Goal: Information Seeking & Learning: Understand process/instructions

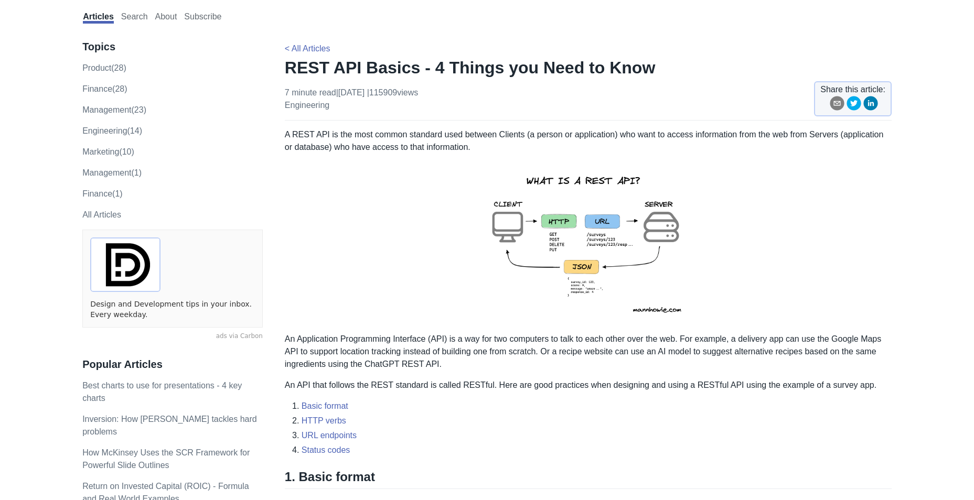
scroll to position [52, 0]
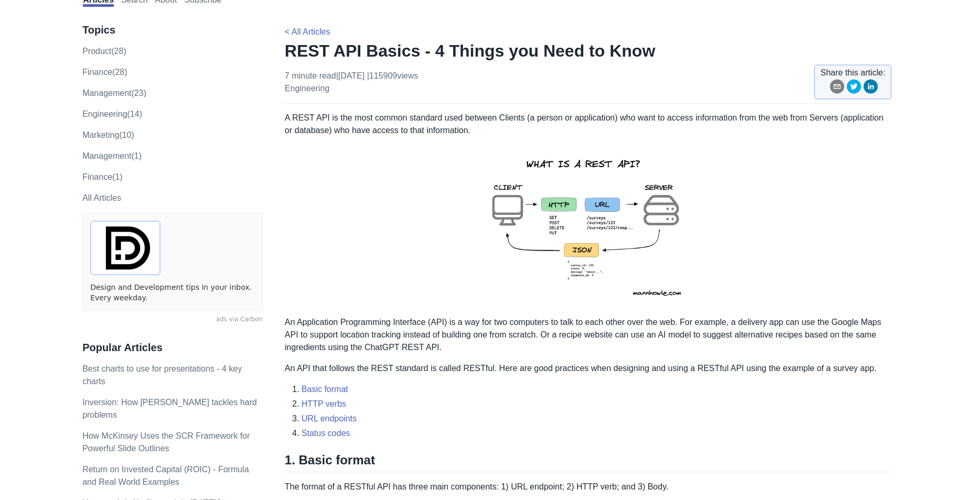
drag, startPoint x: 796, startPoint y: 249, endPoint x: 442, endPoint y: 234, distance: 354.4
click at [442, 234] on p at bounding box center [588, 226] width 607 height 163
click at [762, 232] on p at bounding box center [588, 226] width 607 height 163
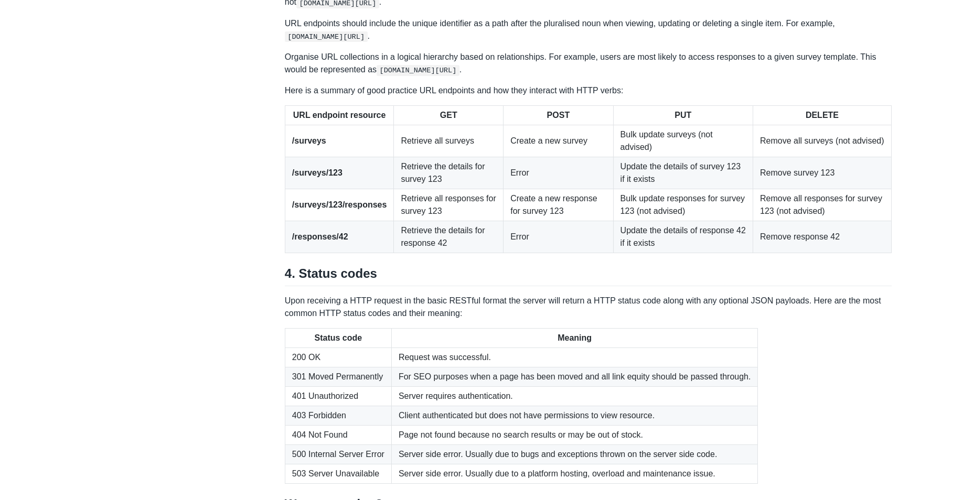
scroll to position [1317, 0]
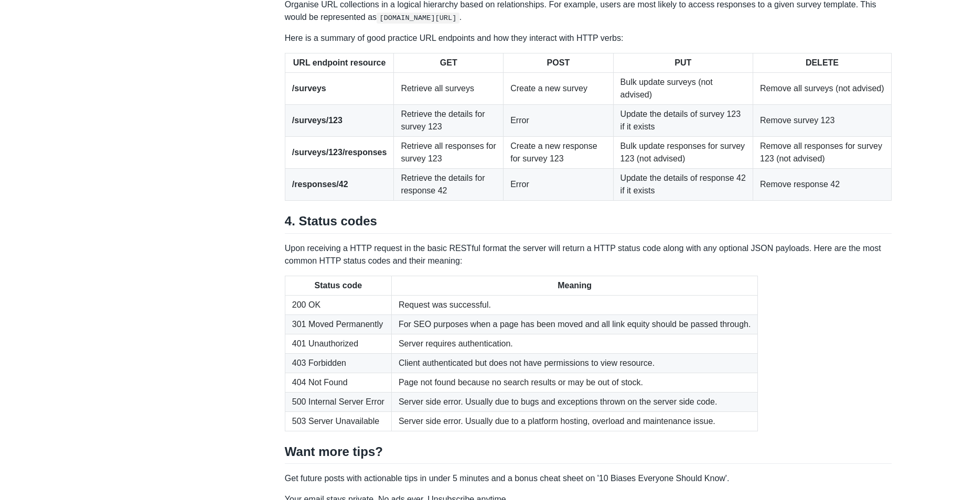
drag, startPoint x: 602, startPoint y: 199, endPoint x: 614, endPoint y: 189, distance: 15.7
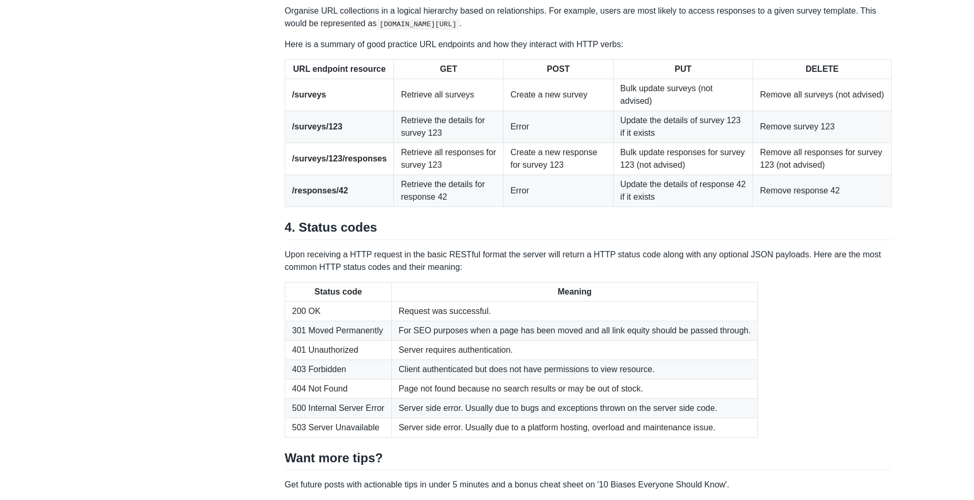
drag, startPoint x: 614, startPoint y: 189, endPoint x: 616, endPoint y: 179, distance: 10.6
click at [624, 51] on p "Here is a summary of good practice URL endpoints and how they interact with HTT…" at bounding box center [588, 45] width 607 height 13
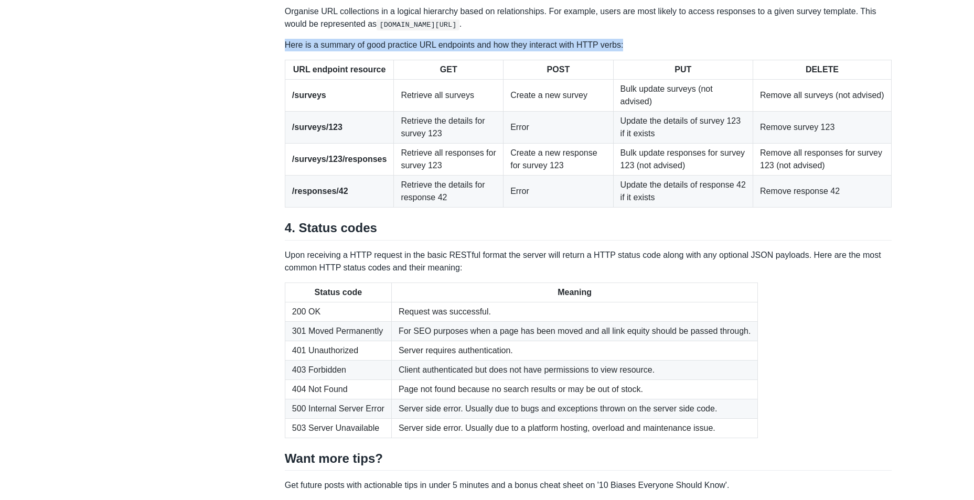
drag, startPoint x: 620, startPoint y: 223, endPoint x: 271, endPoint y: 225, distance: 349.4
click at [654, 51] on p "Here is a summary of good practice URL endpoints and how they interact with HTT…" at bounding box center [588, 45] width 607 height 13
